Goal: Information Seeking & Learning: Find specific fact

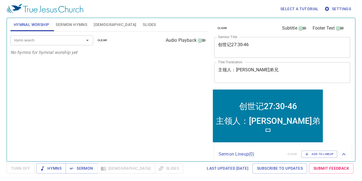
click at [98, 24] on span "[DEMOGRAPHIC_DATA]" at bounding box center [115, 24] width 42 height 7
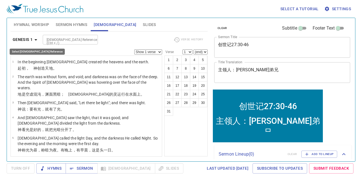
click at [36, 39] on icon "button" at bounding box center [35, 39] width 3 height 1
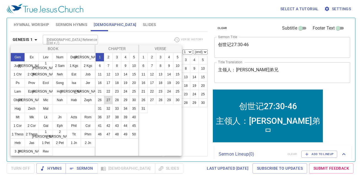
click at [109, 101] on button "27" at bounding box center [108, 99] width 9 height 9
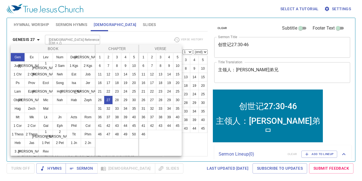
click at [201, 102] on div at bounding box center [181, 90] width 362 height 181
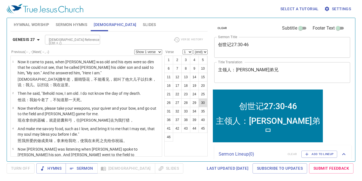
click at [203, 102] on button "30" at bounding box center [203, 102] width 9 height 9
select select "30"
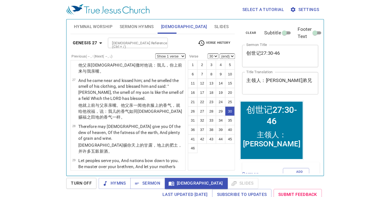
scroll to position [783, 0]
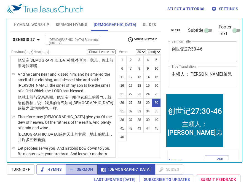
click at [78, 168] on span "Sermon" at bounding box center [81, 169] width 23 height 7
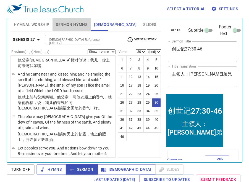
click at [73, 23] on span "Sermon Hymns" at bounding box center [71, 24] width 31 height 7
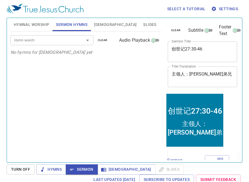
click at [57, 41] on input "Hymn search" at bounding box center [43, 40] width 63 height 6
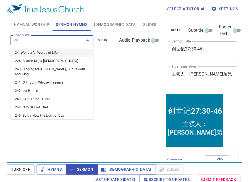
type input "243"
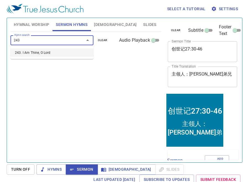
click at [56, 54] on li "243. I Am Thine, O Lord" at bounding box center [51, 53] width 83 height 8
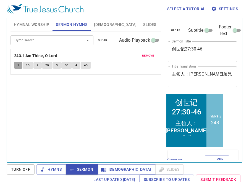
click at [17, 64] on button "1" at bounding box center [18, 65] width 8 height 7
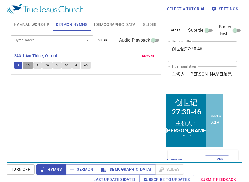
click at [30, 65] on button "1C" at bounding box center [28, 65] width 10 height 7
click at [38, 66] on span "2" at bounding box center [38, 65] width 2 height 5
click at [49, 67] on button "2C" at bounding box center [47, 65] width 10 height 7
click at [57, 65] on span "3" at bounding box center [57, 65] width 2 height 5
click at [65, 65] on span "3C" at bounding box center [67, 65] width 4 height 5
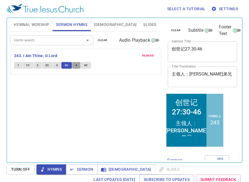
click at [76, 64] on button "4" at bounding box center [76, 65] width 8 height 7
click at [87, 65] on button "4C" at bounding box center [86, 65] width 10 height 7
click at [84, 170] on span "Sermon" at bounding box center [81, 169] width 23 height 7
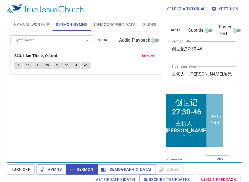
click at [102, 24] on span "Bible" at bounding box center [115, 24] width 42 height 7
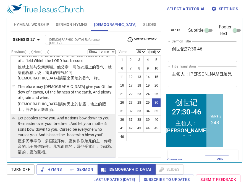
scroll to position [813, 0]
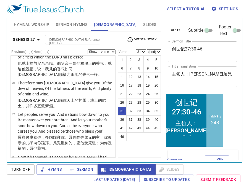
scroll to position [820, 0]
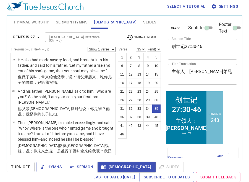
scroll to position [959, 0]
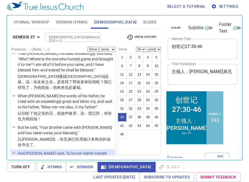
scroll to position [1025, 0]
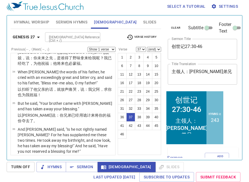
scroll to position [1053, 0]
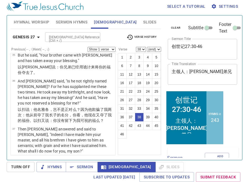
scroll to position [1099, 0]
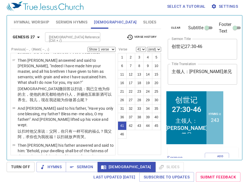
scroll to position [1164, 0]
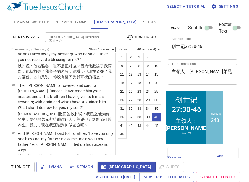
scroll to position [1138, 0]
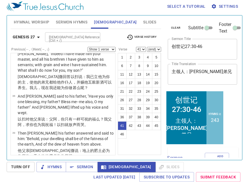
scroll to position [1182, 0]
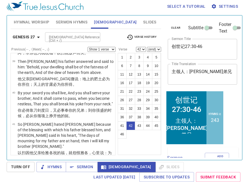
scroll to position [1249, 0]
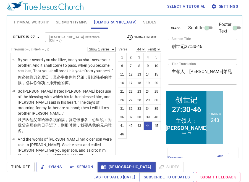
scroll to position [1287, 0]
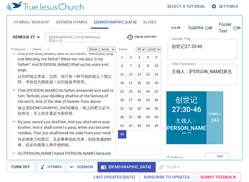
scroll to position [1219, 0]
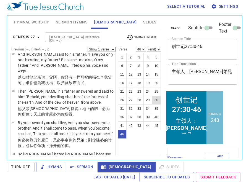
click at [155, 100] on button "30" at bounding box center [156, 100] width 9 height 9
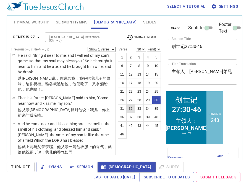
scroll to position [733, 0]
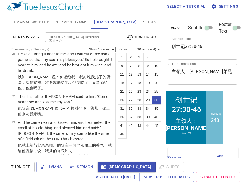
click at [41, 162] on p "Therefore may [DEMOGRAPHIC_DATA] give you Of the dew of heaven, Of the fatness …" at bounding box center [66, 170] width 96 height 17
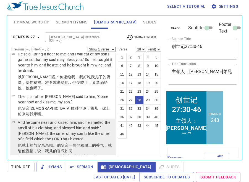
click at [60, 143] on wh5401 "。他父亲一闻 他衣服 上的香气 ，就给他祝福 ，说 ：我儿 的香气 如同耶和华 赐福 之田地 的香气 一样。" at bounding box center [65, 150] width 94 height 15
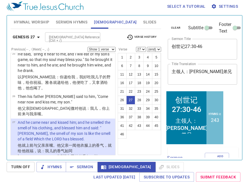
scroll to position [697, 0]
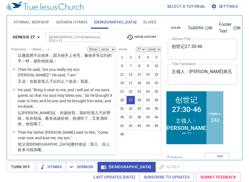
select select "28"
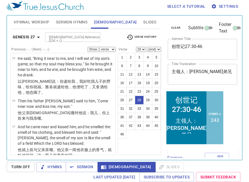
scroll to position [729, 0]
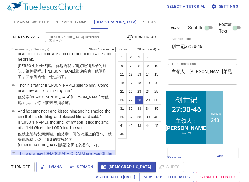
scroll to position [768, 0]
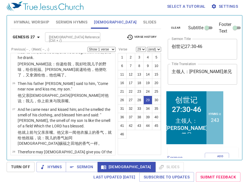
select select "30"
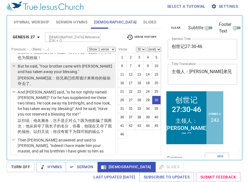
scroll to position [1119, 0]
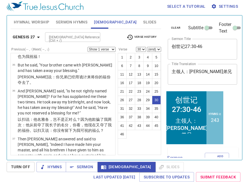
click at [155, 102] on button "30" at bounding box center [156, 100] width 9 height 9
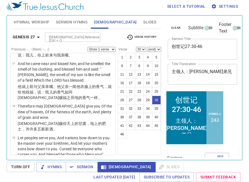
scroll to position [811, 0]
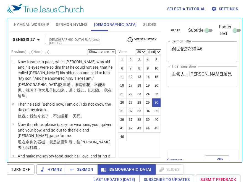
select select "30"
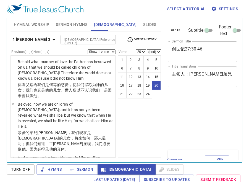
select select "20"
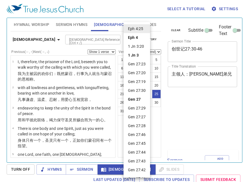
select select "25"
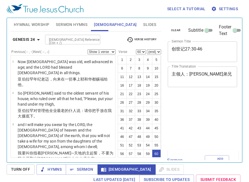
select select "60"
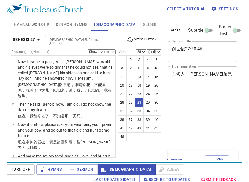
select select "28"
select select "25"
select select "38"
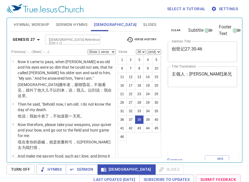
scroll to position [2, 0]
select select "41"
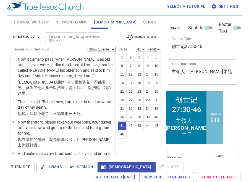
scroll to position [1176, 0]
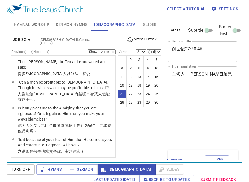
select select "21"
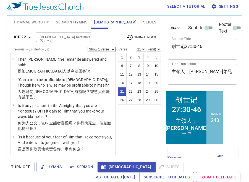
scroll to position [403, 0]
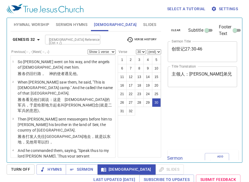
select select "30"
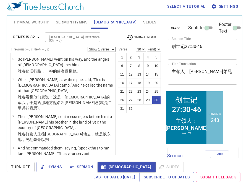
scroll to position [844, 0]
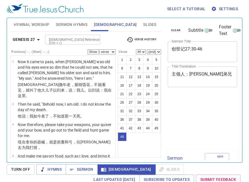
select select "46"
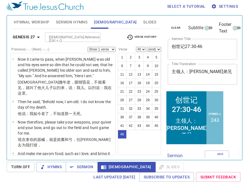
scroll to position [1328, 0]
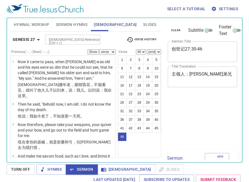
select select "46"
